Goal: Information Seeking & Learning: Learn about a topic

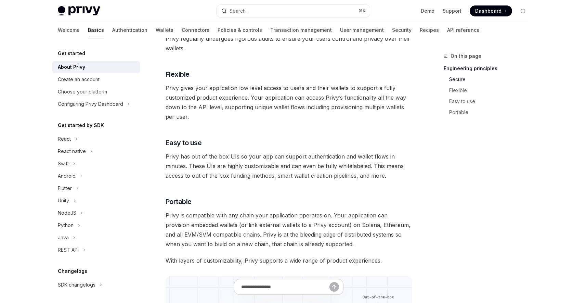
scroll to position [601, 0]
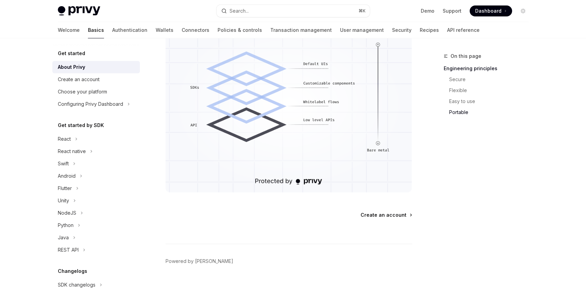
click at [379, 217] on span "Create an account" at bounding box center [383, 214] width 46 height 7
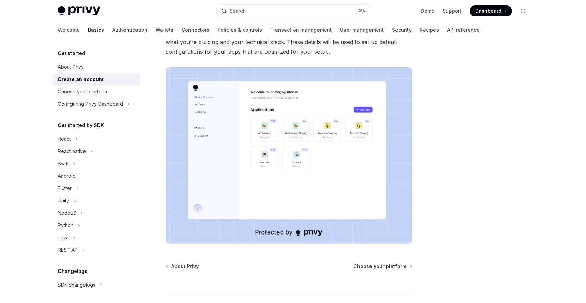
scroll to position [136, 0]
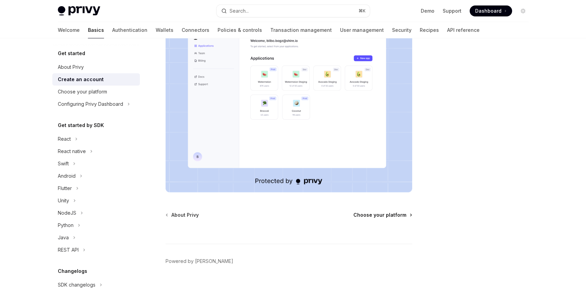
click at [375, 213] on span "Choose your platform" at bounding box center [379, 214] width 53 height 7
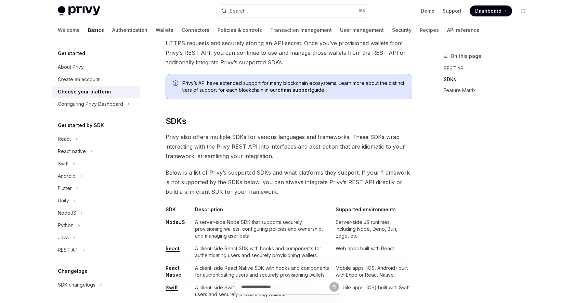
scroll to position [364, 0]
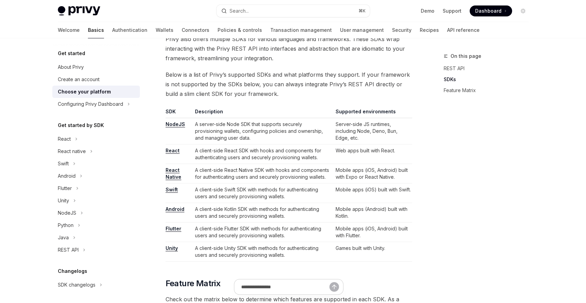
click at [174, 154] on link "React" at bounding box center [173, 150] width 14 height 6
click at [511, 132] on div "On this page REST API SDKs Feature Matrix" at bounding box center [482, 177] width 104 height 251
click at [173, 150] on link "React" at bounding box center [173, 150] width 14 height 6
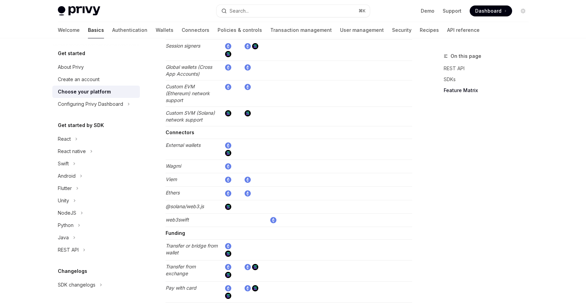
scroll to position [1267, 0]
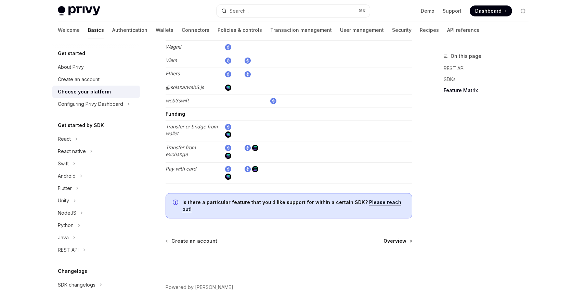
click at [393, 237] on span "Overview" at bounding box center [394, 240] width 23 height 7
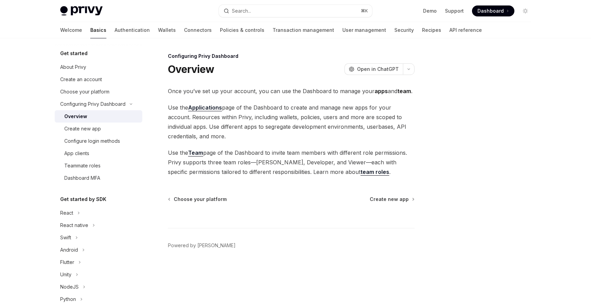
drag, startPoint x: 252, startPoint y: 101, endPoint x: 277, endPoint y: 140, distance: 46.8
click at [277, 140] on div "Once you’ve set up your account, you can use the Dashboard to manage your apps …" at bounding box center [291, 131] width 247 height 90
drag, startPoint x: 277, startPoint y: 140, endPoint x: 341, endPoint y: 174, distance: 72.2
click at [278, 140] on span "Use the Applications page of the Dashboard to create and manage new apps for yo…" at bounding box center [291, 122] width 247 height 38
click at [399, 201] on span "Create new app" at bounding box center [389, 199] width 39 height 7
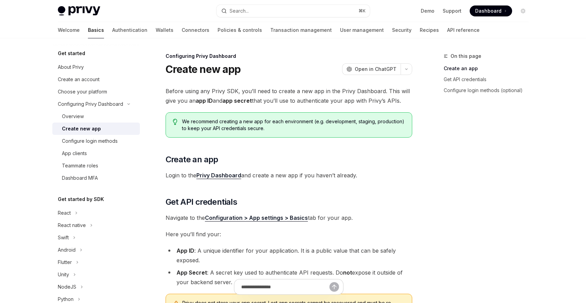
scroll to position [144, 0]
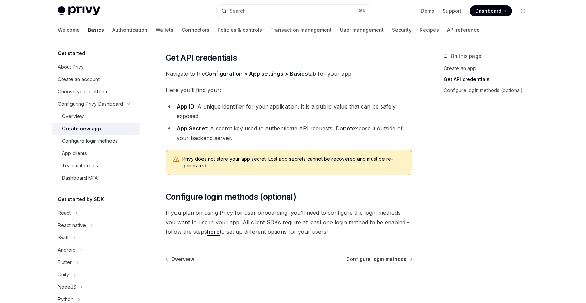
drag, startPoint x: 262, startPoint y: 120, endPoint x: 276, endPoint y: 134, distance: 19.6
click at [276, 134] on ul "App ID : A unique identifier for your application. It is a public value that ca…" at bounding box center [289, 122] width 247 height 41
click at [274, 137] on li "App Secret : A secret key used to authenticate API requests. Do not expose it o…" at bounding box center [289, 132] width 247 height 19
click at [276, 136] on li "App Secret : A secret key used to authenticate API requests. Do not expose it o…" at bounding box center [289, 132] width 247 height 19
click at [368, 260] on span "Configure login methods" at bounding box center [376, 258] width 60 height 7
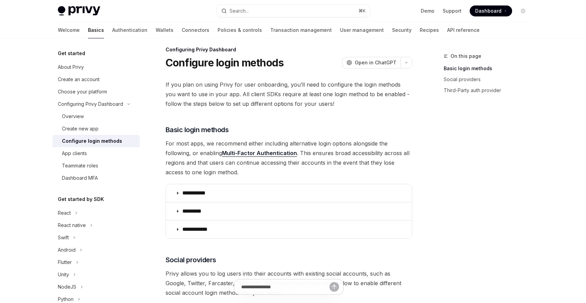
scroll to position [9, 0]
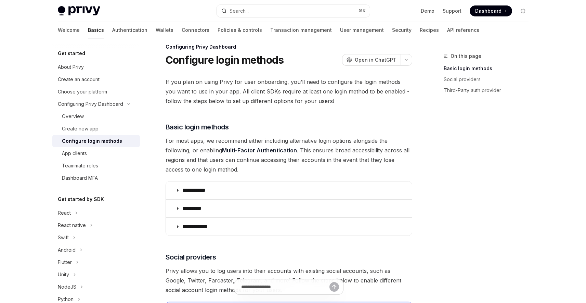
click at [313, 173] on span "For most apps, we recommend either including alternative login options alongsid…" at bounding box center [289, 155] width 247 height 38
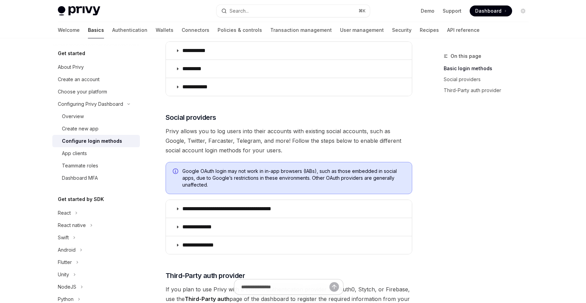
scroll to position [150, 0]
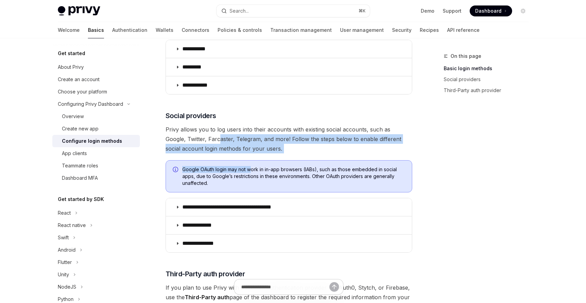
drag, startPoint x: 198, startPoint y: 134, endPoint x: 249, endPoint y: 166, distance: 60.2
click at [249, 166] on div "**********" at bounding box center [289, 170] width 247 height 468
click at [250, 166] on span "Google OAuth login may not work in in-app browsers (IABs), such as those embedd…" at bounding box center [293, 176] width 223 height 21
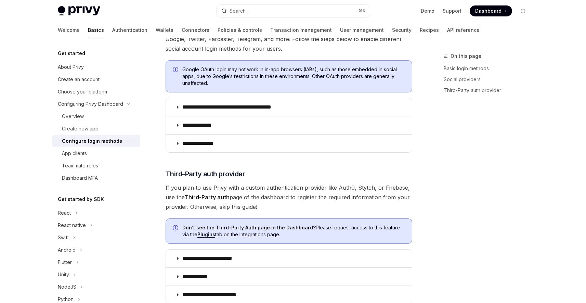
scroll to position [358, 0]
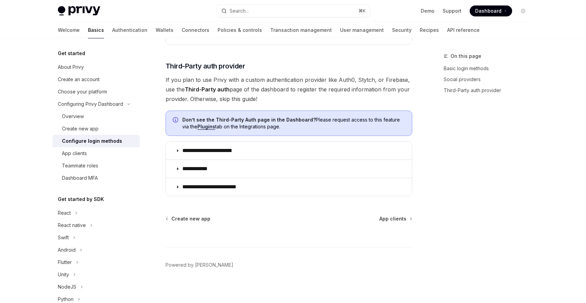
click at [399, 222] on div at bounding box center [289, 234] width 247 height 25
click at [395, 222] on span "App clients" at bounding box center [392, 218] width 27 height 7
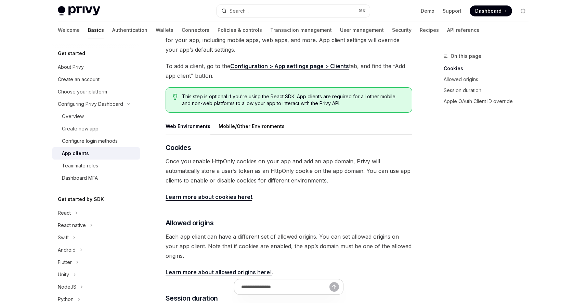
scroll to position [196, 0]
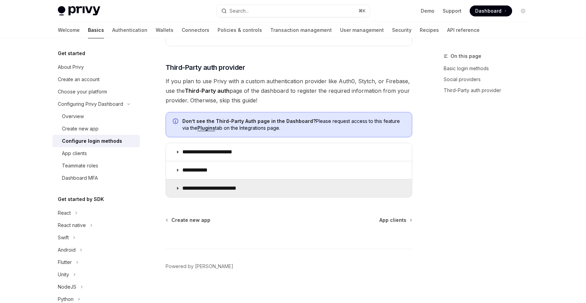
scroll to position [358, 0]
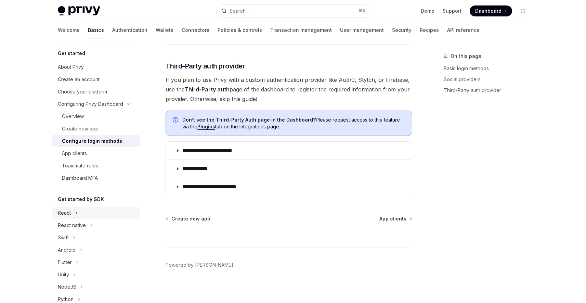
click at [82, 215] on div "React" at bounding box center [96, 213] width 88 height 12
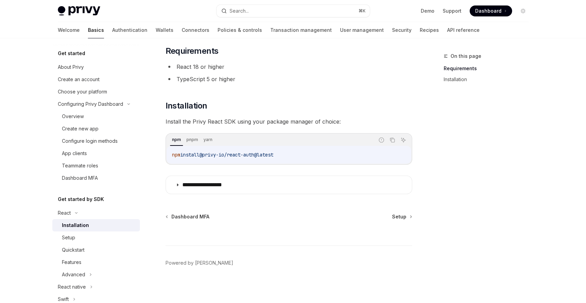
scroll to position [42, 0]
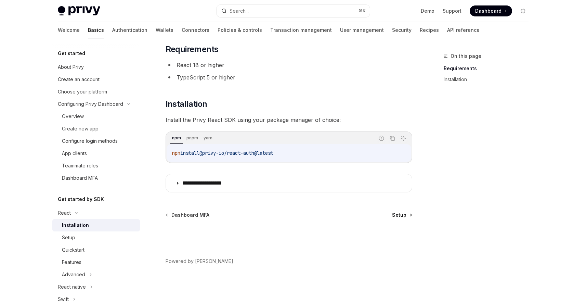
click at [405, 217] on span "Setup" at bounding box center [399, 214] width 14 height 7
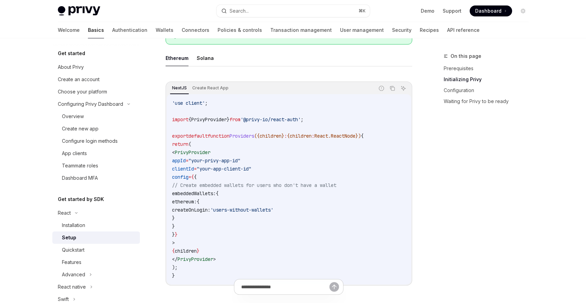
scroll to position [56, 0]
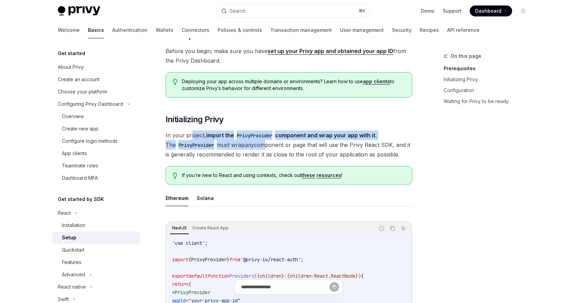
drag, startPoint x: 191, startPoint y: 134, endPoint x: 255, endPoint y: 144, distance: 64.7
click at [255, 144] on span "In your project, import the PrivyProvider component and wrap your app with it .…" at bounding box center [289, 144] width 247 height 29
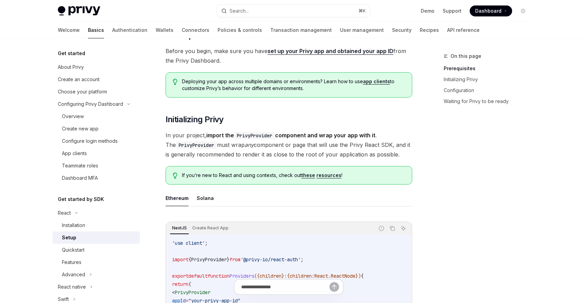
click at [299, 155] on span "In your project, import the PrivyProvider component and wrap your app with it .…" at bounding box center [289, 144] width 247 height 29
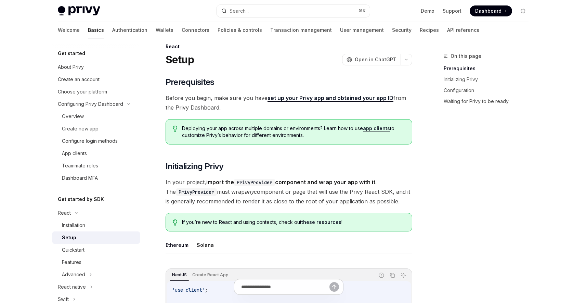
scroll to position [9, 0]
drag, startPoint x: 268, startPoint y: 109, endPoint x: 358, endPoint y: 163, distance: 104.8
click at [359, 164] on h2 "​ Initializing Privy" at bounding box center [289, 166] width 247 height 11
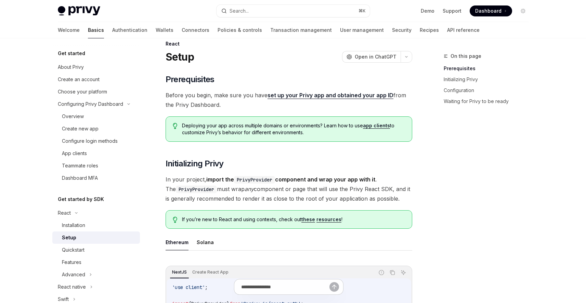
scroll to position [10, 0]
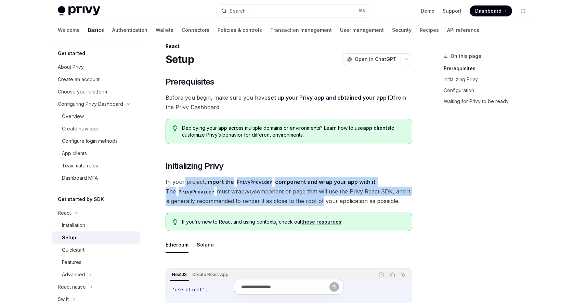
drag, startPoint x: 183, startPoint y: 181, endPoint x: 317, endPoint y: 197, distance: 135.4
click at [315, 197] on span "In your project, import the PrivyProvider component and wrap your app with it .…" at bounding box center [289, 191] width 247 height 29
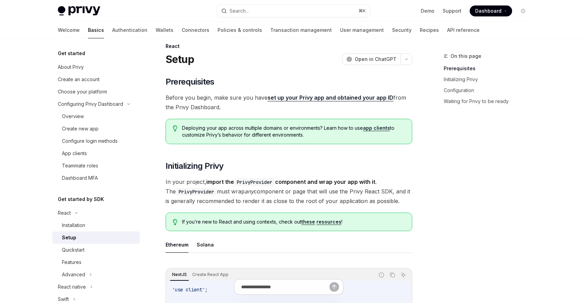
click at [317, 197] on span "In your project, import the PrivyProvider component and wrap your app with it .…" at bounding box center [289, 191] width 247 height 29
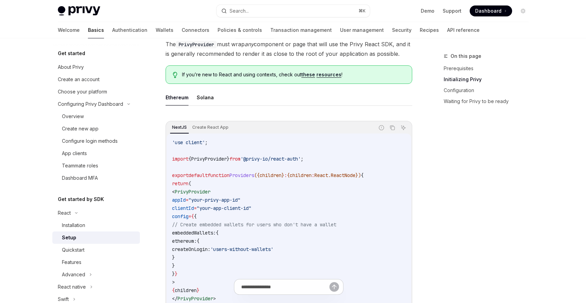
scroll to position [215, 0]
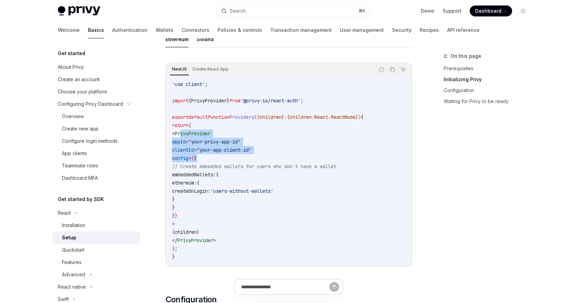
drag, startPoint x: 192, startPoint y: 132, endPoint x: 258, endPoint y: 156, distance: 69.8
click at [258, 156] on code "'use client' ; import { PrivyProvider } from '@privy-io/react-auth' ; export de…" at bounding box center [289, 170] width 234 height 181
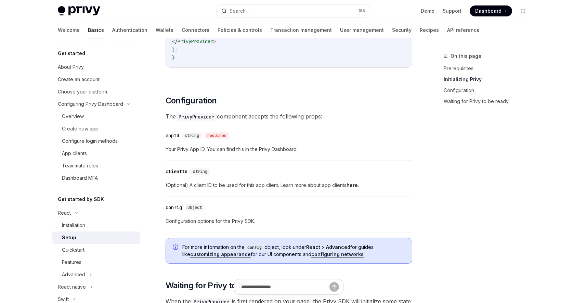
scroll to position [417, 0]
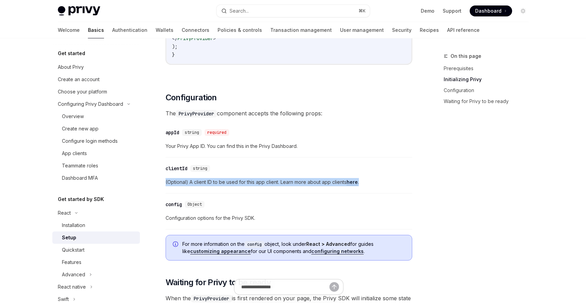
drag, startPoint x: 163, startPoint y: 183, endPoint x: 223, endPoint y: 186, distance: 59.9
click at [223, 186] on div "React Setup OpenAI Open in ChatGPT OpenAI Open in ChatGPT ​ Prerequisites Befor…" at bounding box center [225, 207] width 378 height 1144
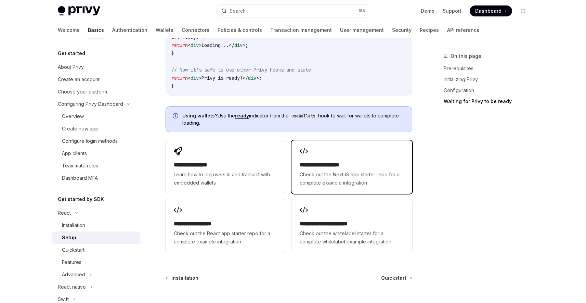
scroll to position [883, 0]
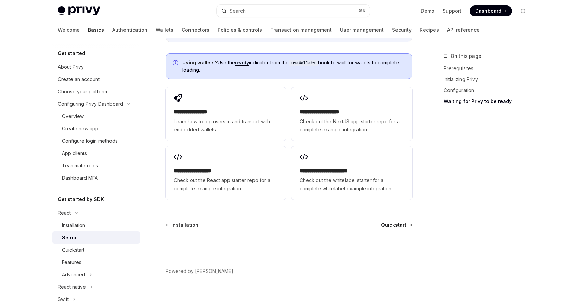
click at [393, 221] on span "Quickstart" at bounding box center [393, 224] width 25 height 7
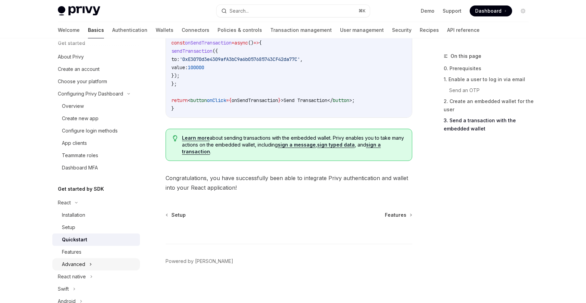
scroll to position [12, 0]
click at [98, 213] on div "Installation" at bounding box center [99, 213] width 74 height 8
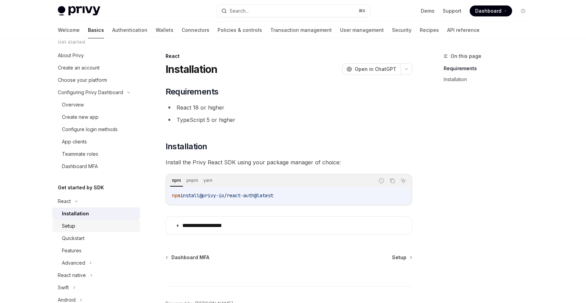
click at [95, 222] on div "Setup" at bounding box center [99, 226] width 74 height 8
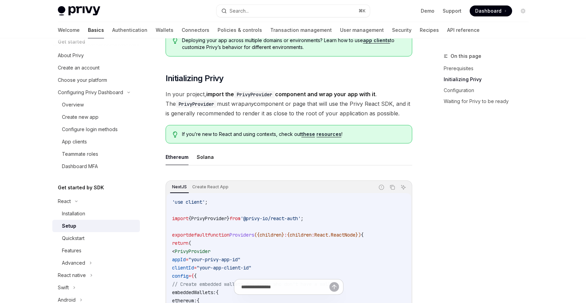
scroll to position [233, 0]
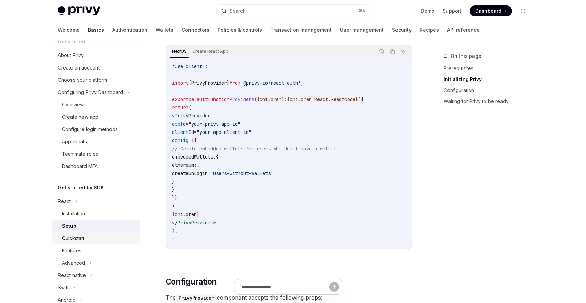
click at [97, 236] on div "Quickstart" at bounding box center [99, 238] width 74 height 8
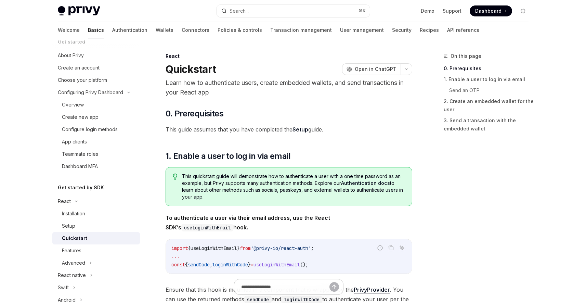
click at [85, 237] on div "Quickstart" at bounding box center [74, 238] width 25 height 8
click at [295, 202] on div "This quickstart guide will demonstrate how to authenticate a user with a one ti…" at bounding box center [289, 186] width 247 height 39
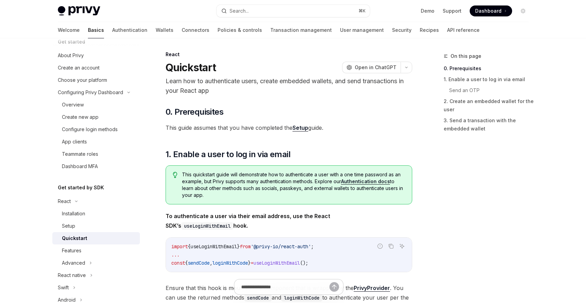
scroll to position [60, 0]
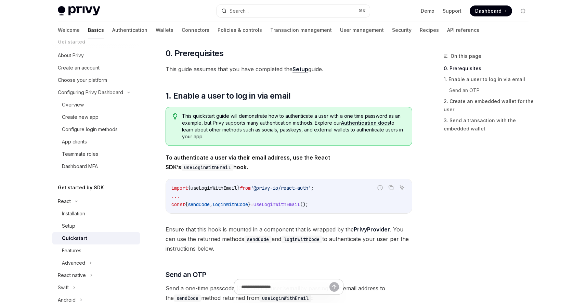
drag, startPoint x: 258, startPoint y: 167, endPoint x: 225, endPoint y: 159, distance: 33.8
click at [225, 159] on span "To authenticate a user via their email address, use the React SDK’s useLoginWit…" at bounding box center [289, 162] width 247 height 19
drag, startPoint x: 249, startPoint y: 161, endPoint x: 316, endPoint y: 194, distance: 74.6
click at [250, 163] on span "To authenticate a user via their email address, use the React SDK’s useLoginWit…" at bounding box center [289, 162] width 247 height 19
click at [317, 195] on code "import { useLoginWithEmail } from '@privy-io/react-auth' ; ... const { sendCode…" at bounding box center [288, 196] width 235 height 25
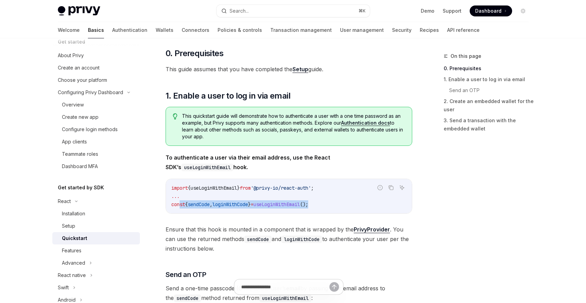
drag, startPoint x: 181, startPoint y: 208, endPoint x: 332, endPoint y: 208, distance: 150.8
click at [332, 208] on code "import { useLoginWithEmail } from '@privy-io/react-auth' ; ... const { sendCode…" at bounding box center [288, 196] width 235 height 25
drag, startPoint x: 337, startPoint y: 204, endPoint x: 212, endPoint y: 207, distance: 125.2
click at [168, 206] on div "import { useLoginWithEmail } from '@privy-io/react-auth' ; ... const { sendCode…" at bounding box center [289, 196] width 246 height 34
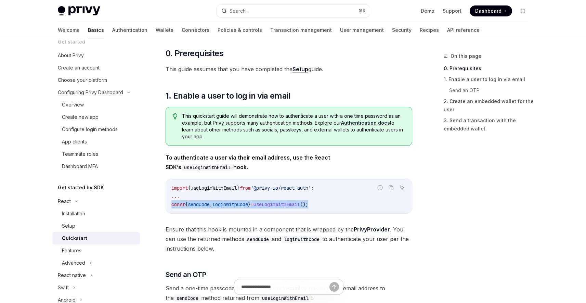
copy span "const { sendCode , loginWithCode } = useLoginWithEmail ();"
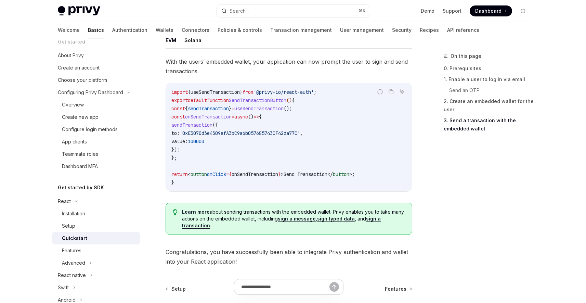
scroll to position [700, 0]
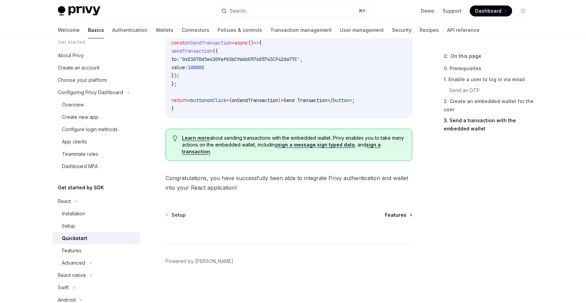
click at [392, 215] on span "Features" at bounding box center [396, 214] width 22 height 7
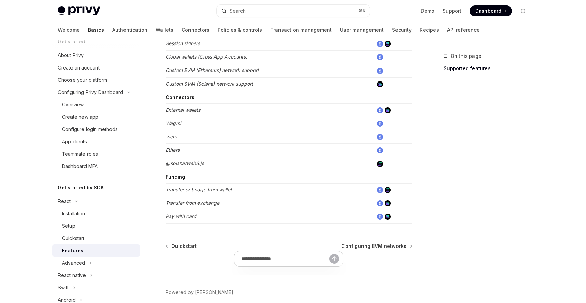
scroll to position [434, 0]
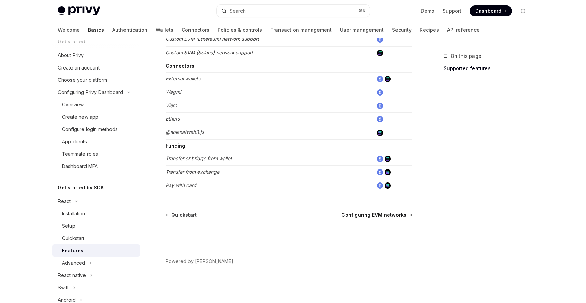
click at [366, 213] on span "Configuring EVM networks" at bounding box center [373, 214] width 65 height 7
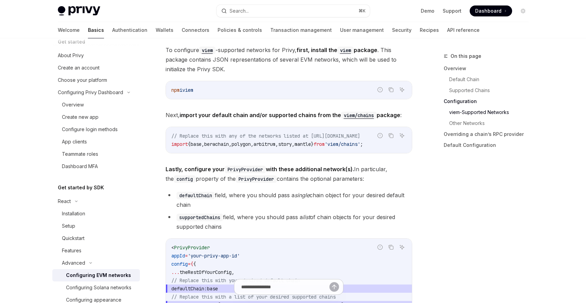
scroll to position [654, 0]
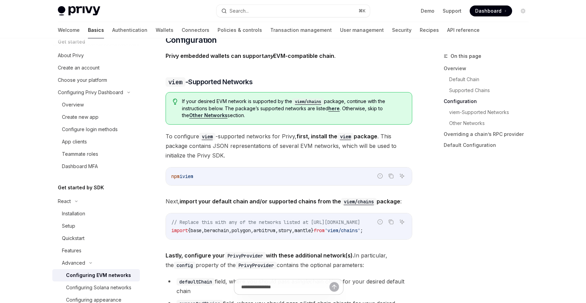
drag, startPoint x: 292, startPoint y: 144, endPoint x: 324, endPoint y: 113, distance: 44.0
click at [292, 143] on span "To configure viem -supported networks for Privy, first, install the viem packag…" at bounding box center [289, 145] width 247 height 29
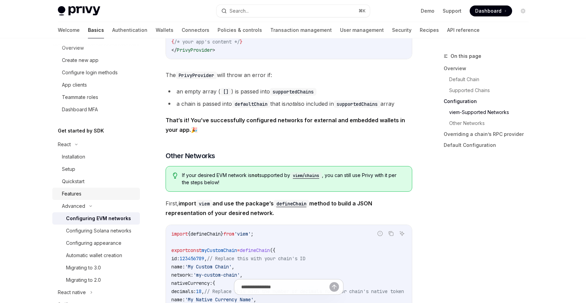
scroll to position [97, 0]
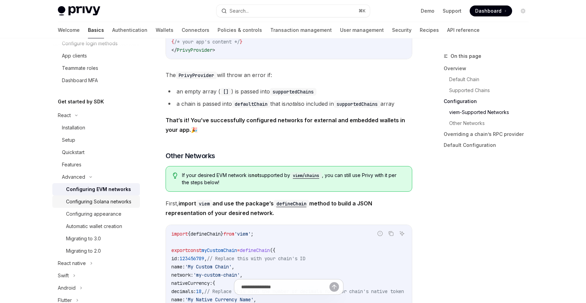
click at [78, 205] on div "Configuring Solana networks" at bounding box center [98, 201] width 65 height 8
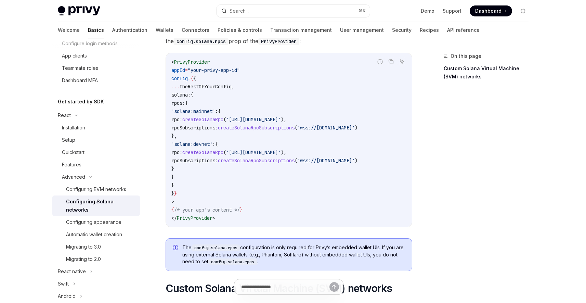
scroll to position [92, 0]
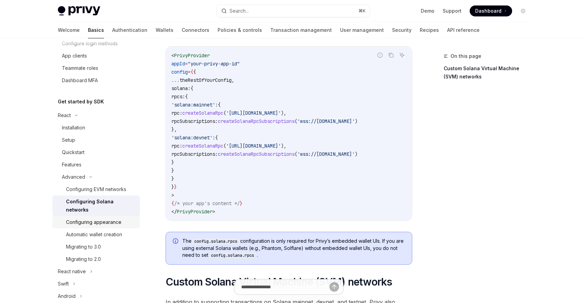
click at [104, 225] on div "Configuring appearance" at bounding box center [93, 222] width 55 height 8
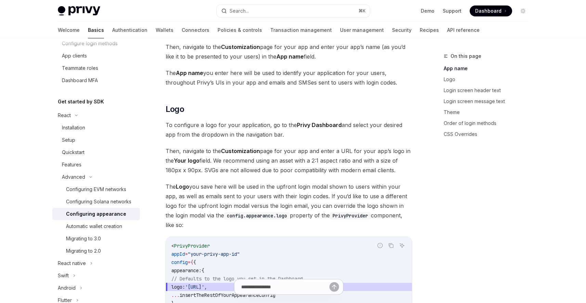
scroll to position [319, 0]
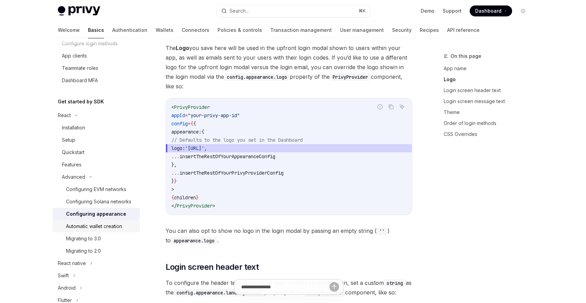
click at [83, 230] on div "Automatic wallet creation" at bounding box center [94, 226] width 56 height 8
type textarea "*"
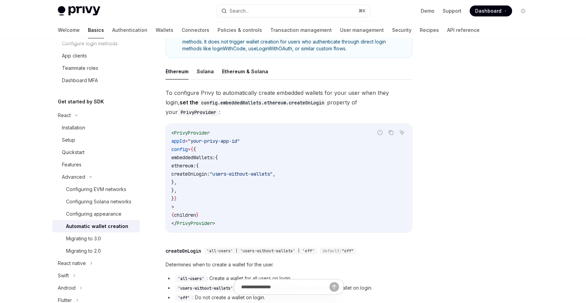
scroll to position [236, 0]
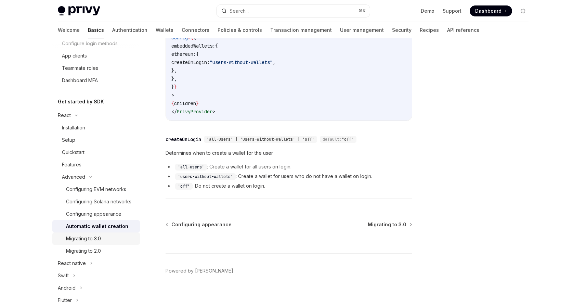
click at [98, 242] on div "Migrating to 3.0" at bounding box center [83, 238] width 35 height 8
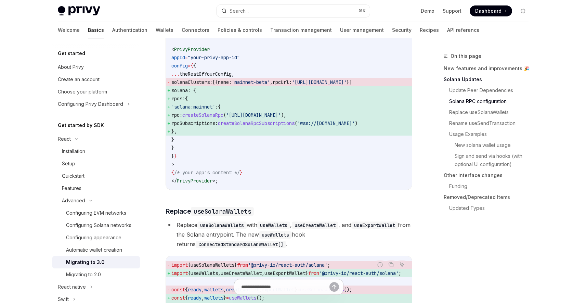
scroll to position [308, 0]
